Goal: Information Seeking & Learning: Learn about a topic

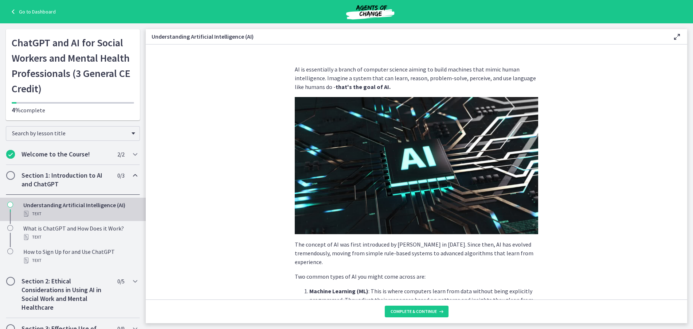
scroll to position [281, 0]
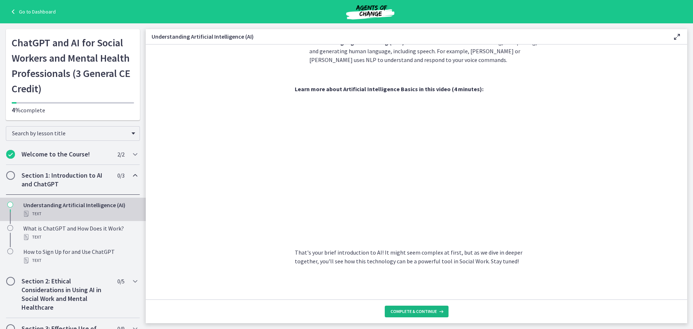
click at [402, 312] on span "Complete & continue" at bounding box center [414, 311] width 46 height 6
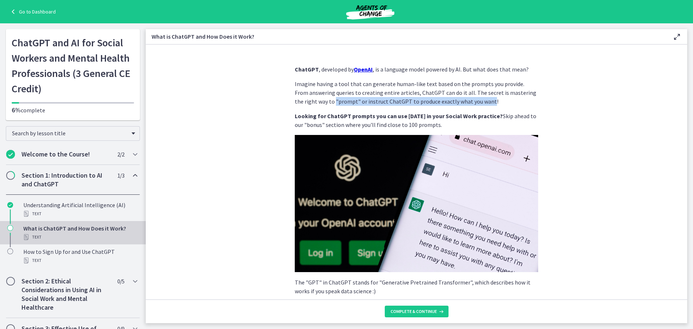
drag, startPoint x: 309, startPoint y: 102, endPoint x: 464, endPoint y: 100, distance: 154.9
click at [464, 100] on p "Imagine having a tool that can generate human-like text based on the prompts yo…" at bounding box center [416, 92] width 243 height 26
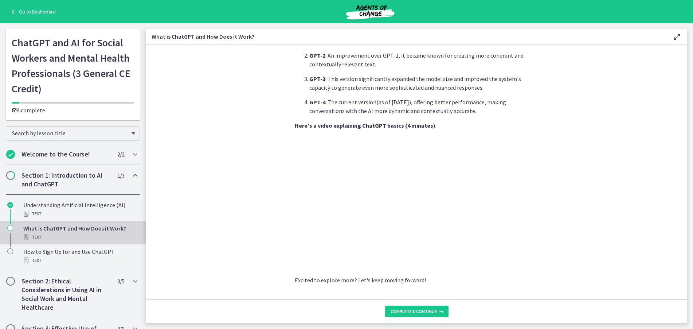
scroll to position [322, 0]
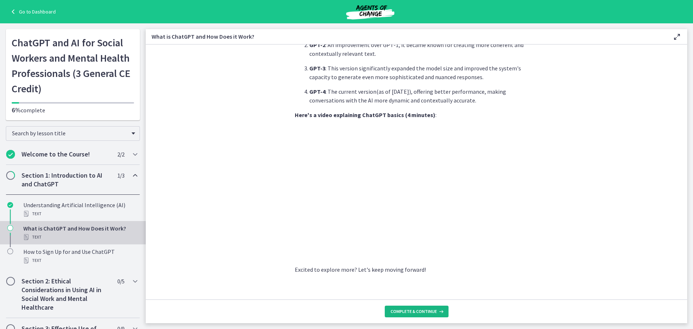
click at [436, 310] on span "Complete & continue" at bounding box center [414, 311] width 46 height 6
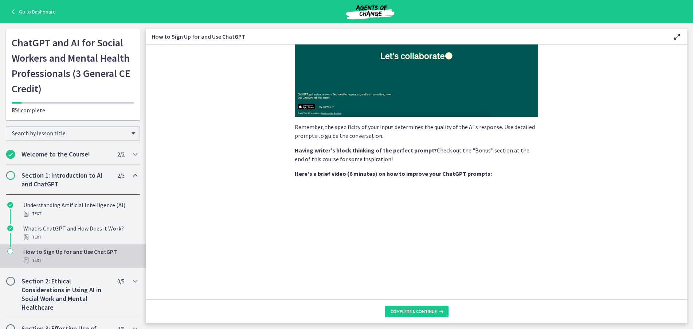
scroll to position [219, 0]
